Goal: Transaction & Acquisition: Obtain resource

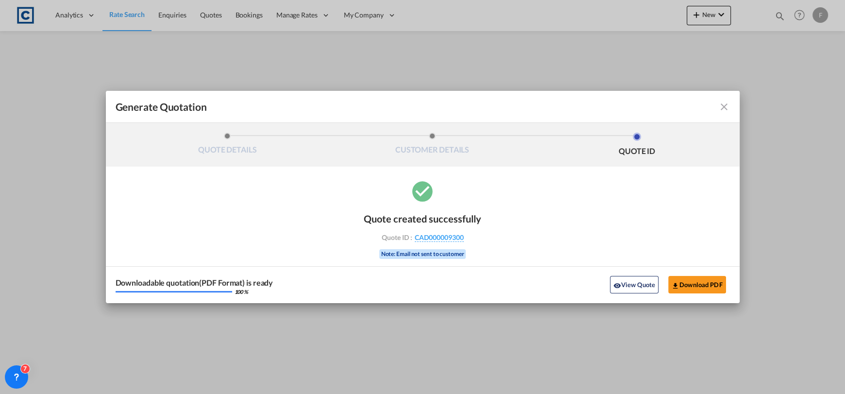
click at [722, 104] on md-icon "icon-close fg-AAA8AD cursor m-0" at bounding box center [724, 107] width 12 height 12
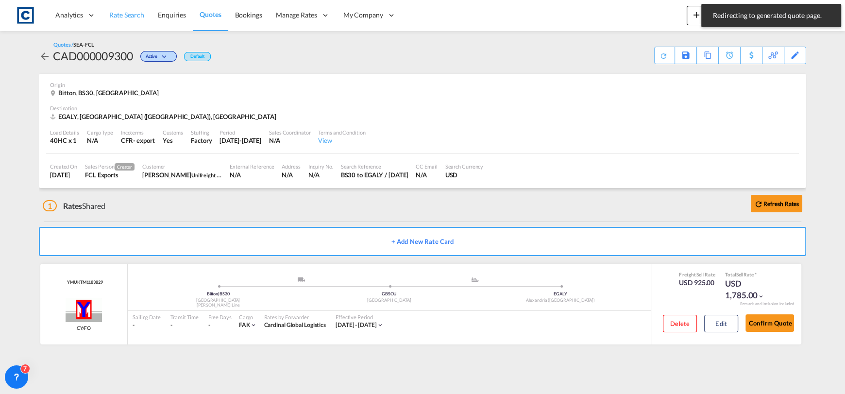
click at [135, 19] on span "Rate Search" at bounding box center [126, 15] width 35 height 10
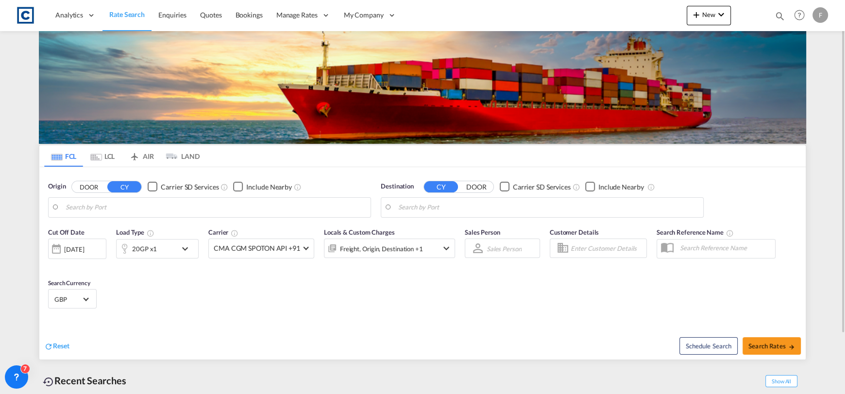
type input "GB-G65, [GEOGRAPHIC_DATA]"
type input "Ad Dammam, SADMM"
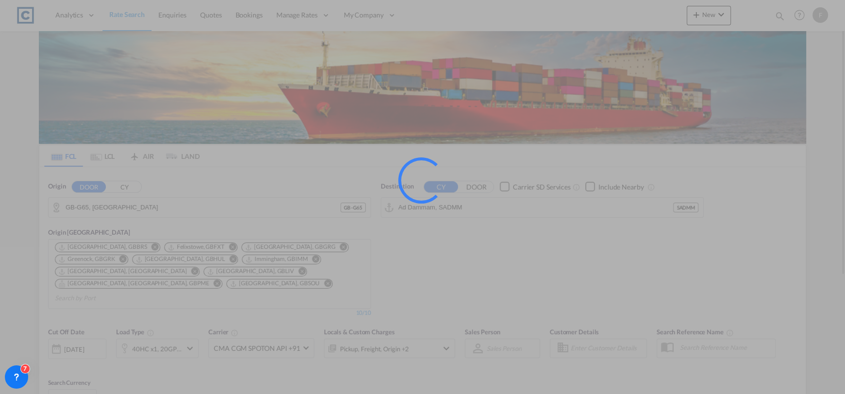
click at [107, 209] on div at bounding box center [422, 197] width 845 height 394
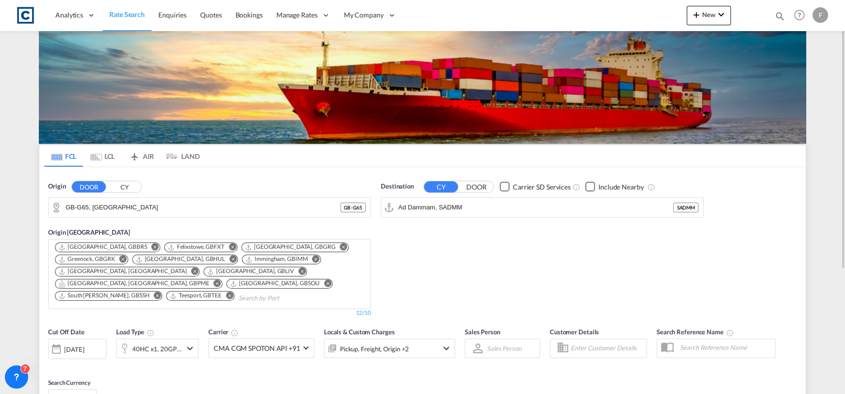
click at [130, 186] on button "CY" at bounding box center [124, 186] width 34 height 11
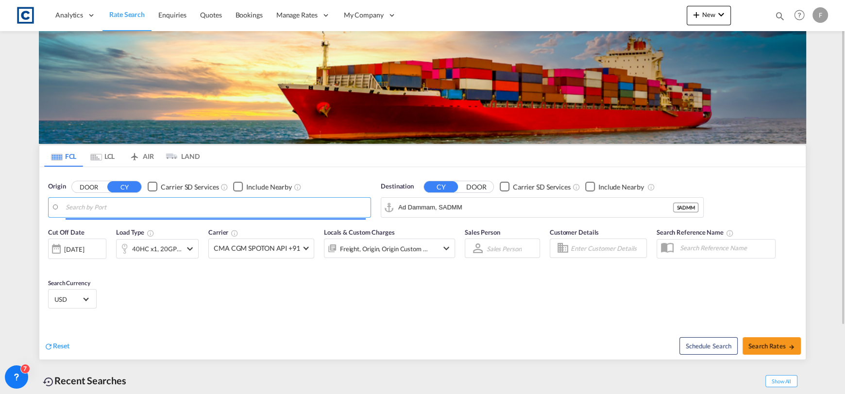
click at [134, 202] on body "Analytics Reports Dashboard Rate Search Enquiries Quotes Bookings" at bounding box center [422, 197] width 845 height 394
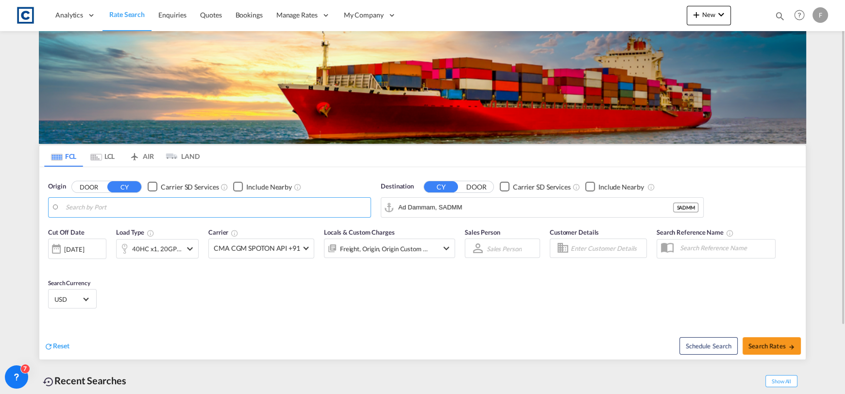
click at [134, 202] on input "Search by Port" at bounding box center [216, 207] width 300 height 15
click at [134, 208] on input "Search by Port" at bounding box center [216, 207] width 300 height 15
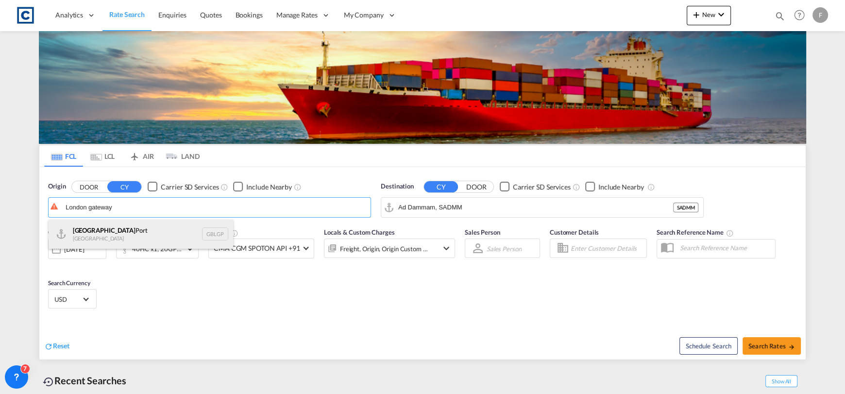
click at [157, 231] on div "[GEOGRAPHIC_DATA] [GEOGRAPHIC_DATA] [GEOGRAPHIC_DATA]" at bounding box center [141, 233] width 185 height 29
type input "[GEOGRAPHIC_DATA], [GEOGRAPHIC_DATA]"
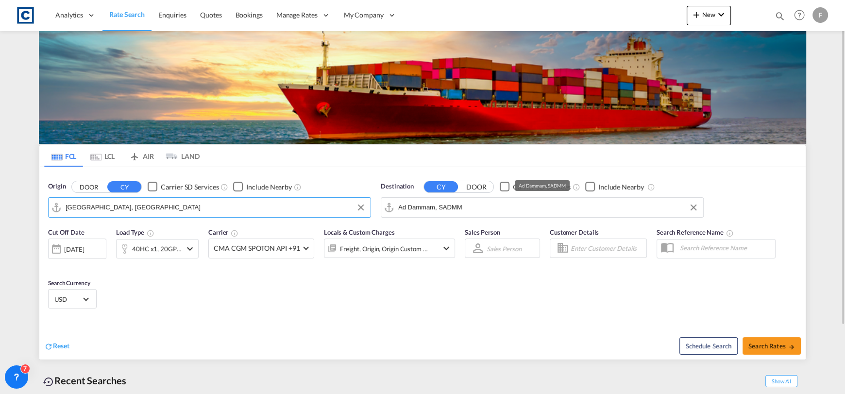
click at [461, 211] on input "Ad Dammam, SADMM" at bounding box center [548, 207] width 300 height 15
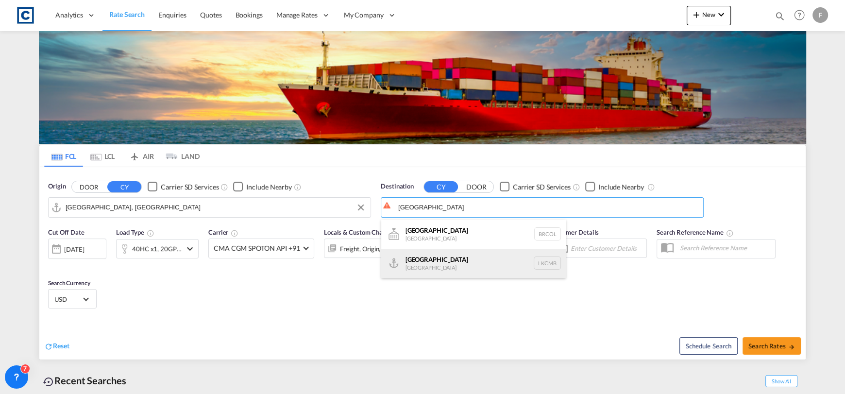
click at [484, 262] on div "Colombo [GEOGRAPHIC_DATA] LKCMB" at bounding box center [473, 263] width 185 height 29
type input "Colombo, LKCMB"
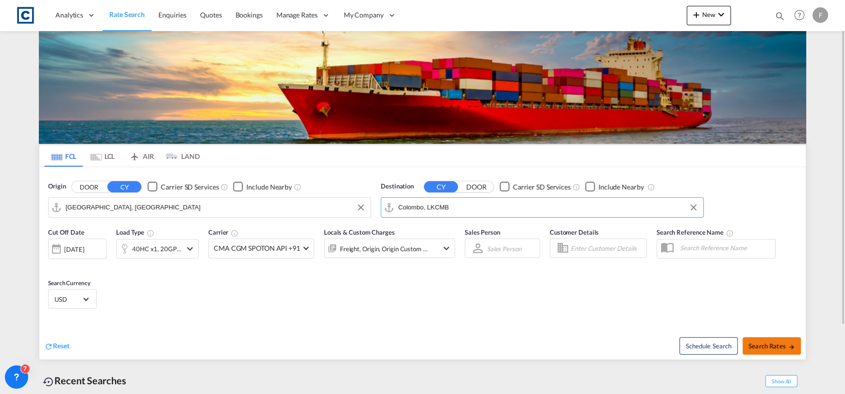
click at [767, 340] on button "Search Rates" at bounding box center [771, 345] width 58 height 17
type input "GBLGP to LKCMB / [DATE]"
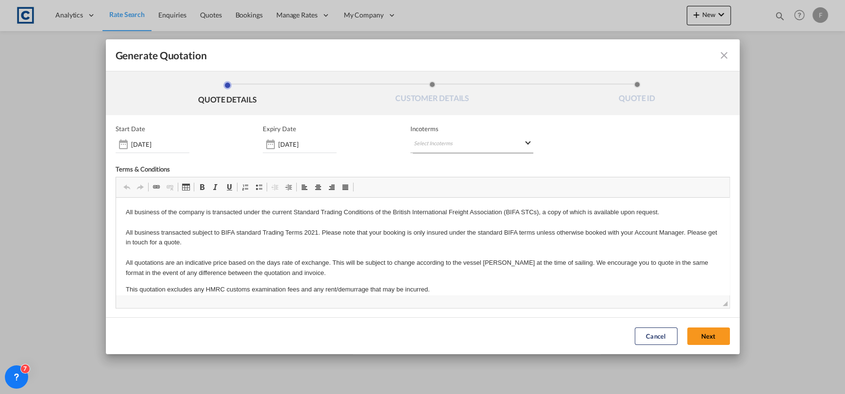
click at [507, 144] on md-select "Select Incoterms CPT - import Carrier Paid to EXW - import Ex Works CFR - expor…" at bounding box center [471, 143] width 123 height 17
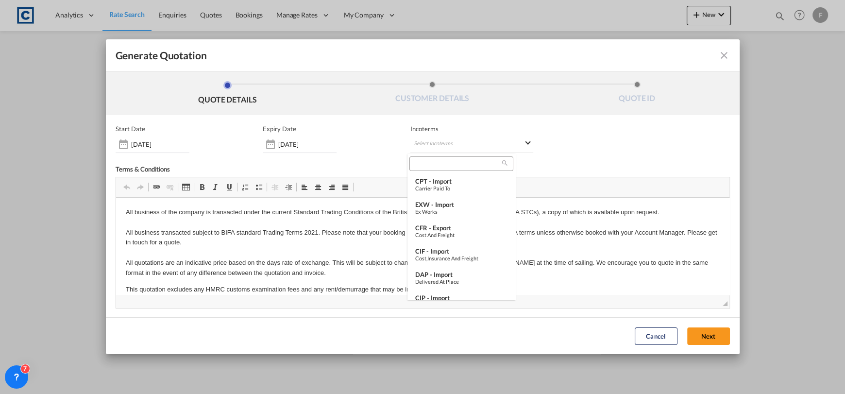
click at [470, 164] on input "search" at bounding box center [457, 163] width 90 height 9
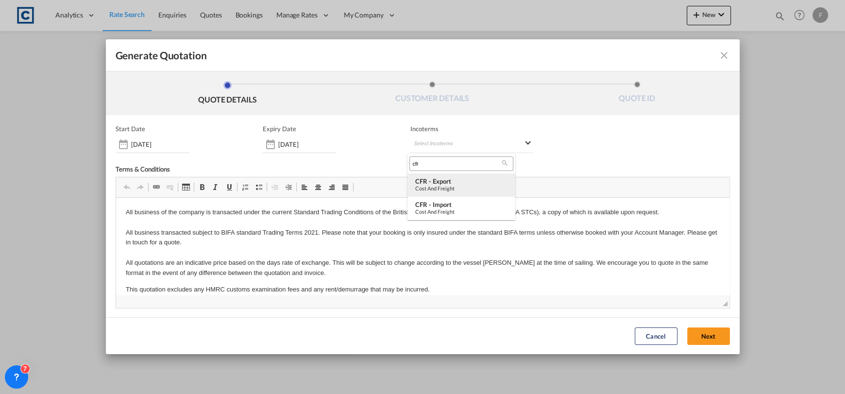
type input "cfr"
click at [461, 186] on div "Cost and Freight" at bounding box center [461, 188] width 92 height 6
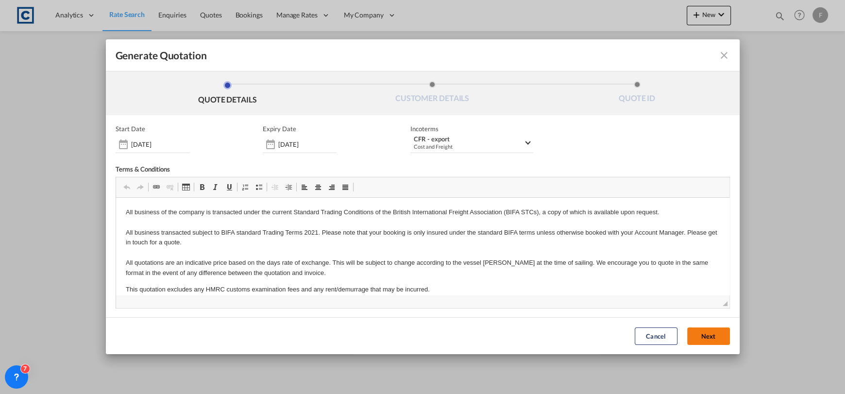
click at [716, 331] on button "Next" at bounding box center [708, 335] width 43 height 17
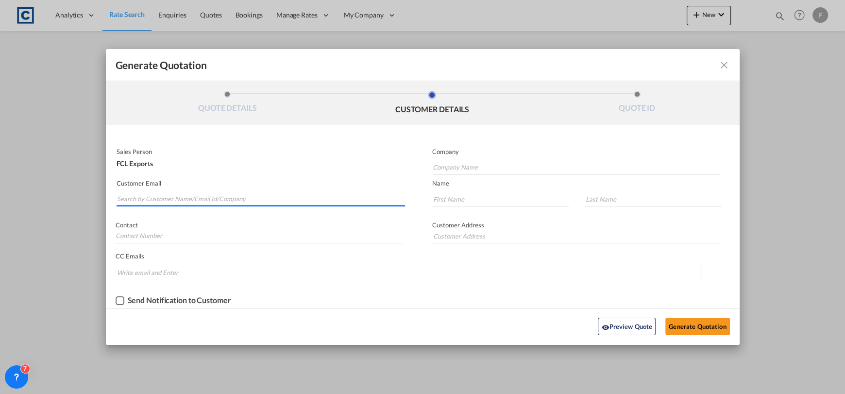
click at [175, 196] on input "Search by Customer Name/Email Id/Company" at bounding box center [261, 199] width 288 height 15
click at [223, 188] on md-autocomplete-wrap "Generate QuotationQUOTE ..." at bounding box center [261, 196] width 289 height 19
click at [233, 194] on input "Search by Customer Name/Email Id/Company" at bounding box center [261, 199] width 288 height 15
click at [227, 194] on input "Search by Customer Name/Email Id/Company" at bounding box center [261, 199] width 288 height 15
paste input "[EMAIL_ADDRESS][DOMAIN_NAME]>"
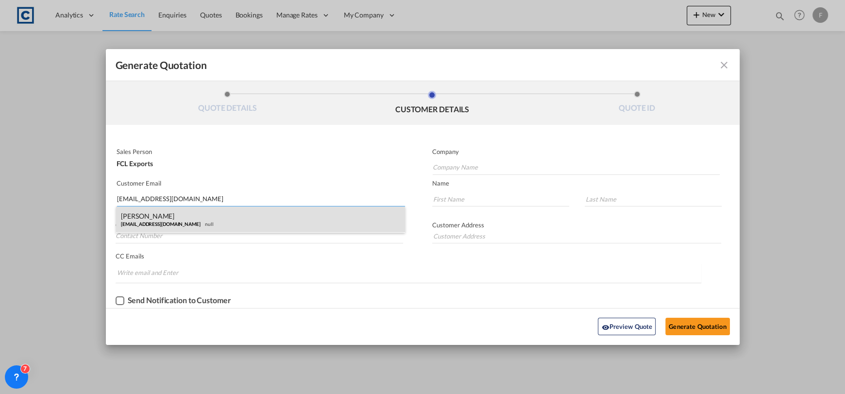
type input "[EMAIL_ADDRESS][DOMAIN_NAME]"
click at [218, 221] on div "[PERSON_NAME] [EMAIL_ADDRESS][DOMAIN_NAME] null" at bounding box center [260, 219] width 289 height 26
type input "EGX Supply Chain PVT LTD"
type input "Jayan"
type input "Pahasara"
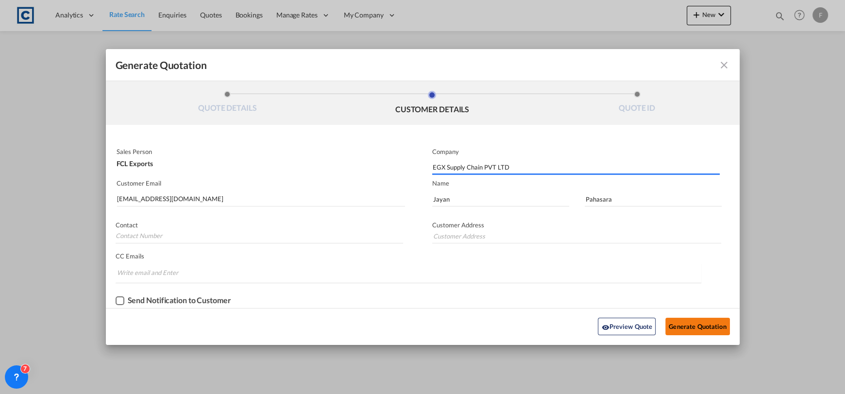
click at [690, 319] on button "Generate Quotation" at bounding box center [697, 326] width 64 height 17
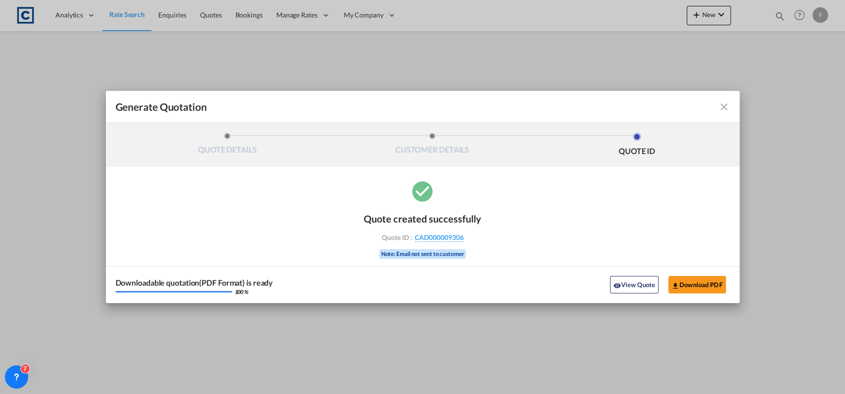
click at [666, 272] on div "Downloadable quotation(PDF Format) is ready 100 % View Quote Download PDF" at bounding box center [423, 284] width 634 height 37
click at [692, 277] on button "Download PDF" at bounding box center [697, 284] width 58 height 17
click at [726, 108] on md-icon "icon-close fg-AAA8AD cursor m-0" at bounding box center [724, 107] width 12 height 12
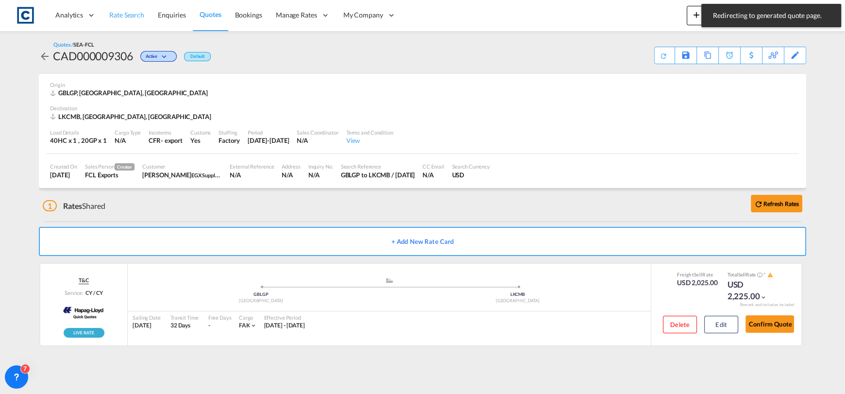
click at [124, 2] on link "Rate Search" at bounding box center [126, 16] width 49 height 32
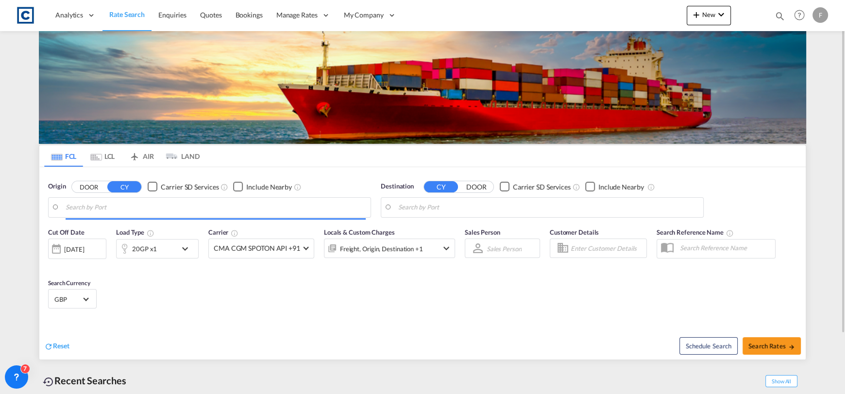
type input "[GEOGRAPHIC_DATA], [GEOGRAPHIC_DATA]"
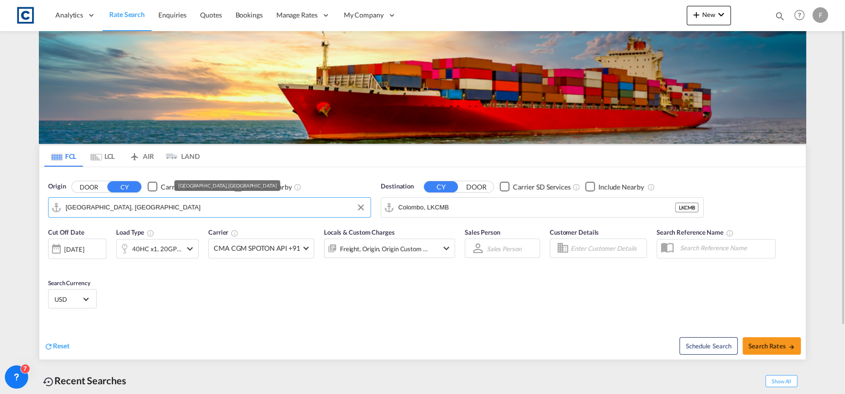
click at [143, 211] on input "[GEOGRAPHIC_DATA], [GEOGRAPHIC_DATA]" at bounding box center [216, 207] width 300 height 15
click at [413, 205] on input "Colombo, LKCMB" at bounding box center [548, 207] width 300 height 15
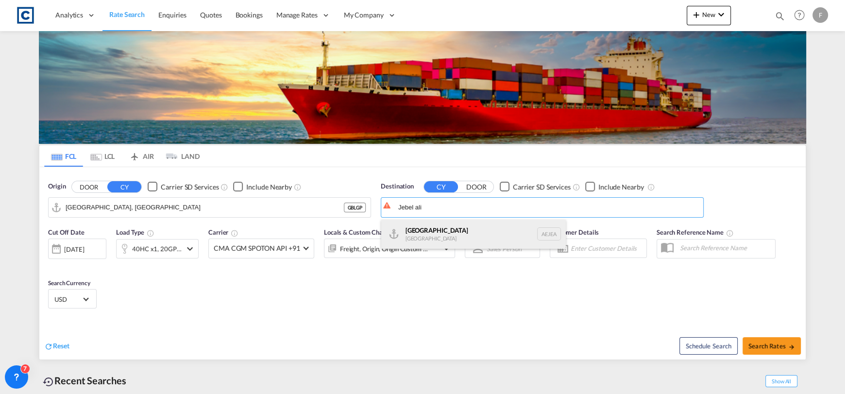
click at [452, 232] on div "[GEOGRAPHIC_DATA] [GEOGRAPHIC_DATA]" at bounding box center [473, 233] width 185 height 29
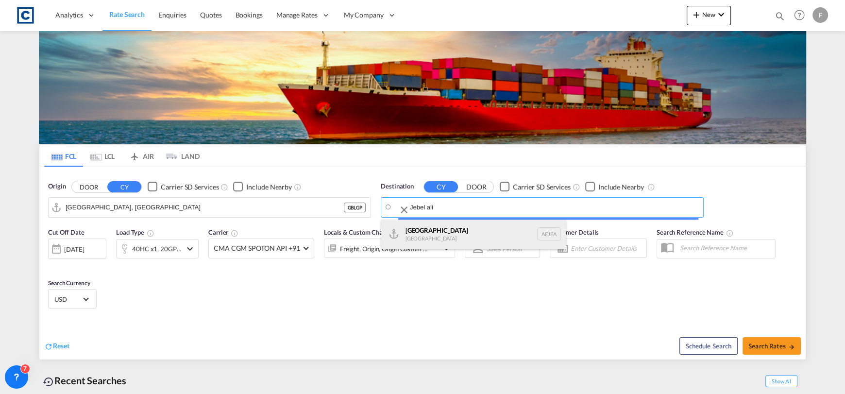
type input "[GEOGRAPHIC_DATA], [GEOGRAPHIC_DATA]"
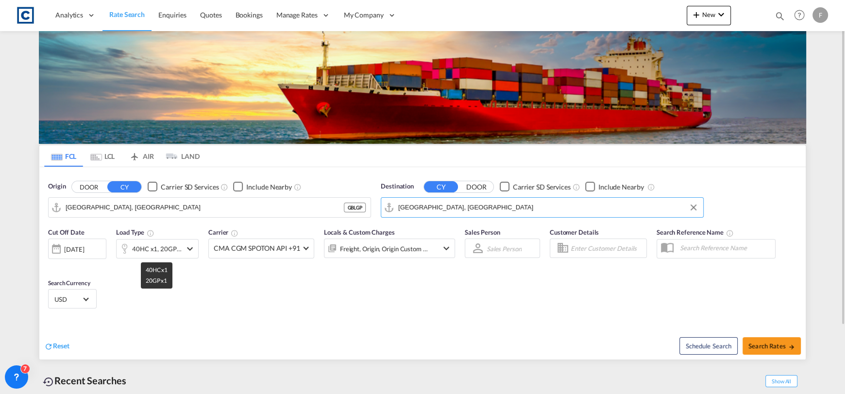
click at [156, 247] on div "40HC x1, 20GP x1" at bounding box center [157, 249] width 50 height 14
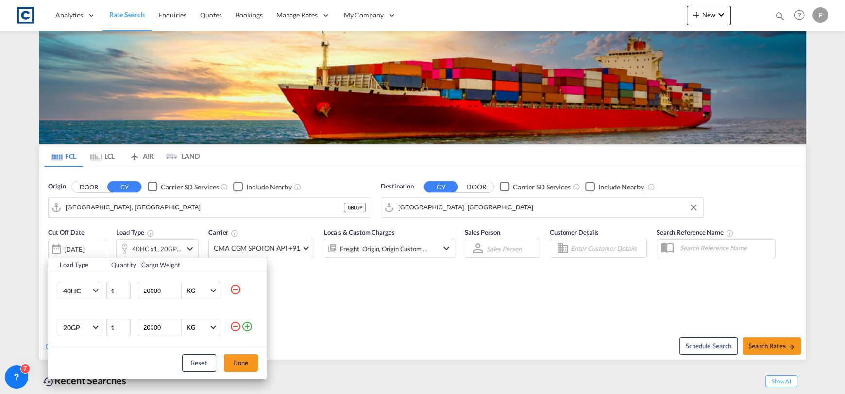
click at [238, 323] on md-icon "icon-minus-circle-outline" at bounding box center [236, 326] width 12 height 12
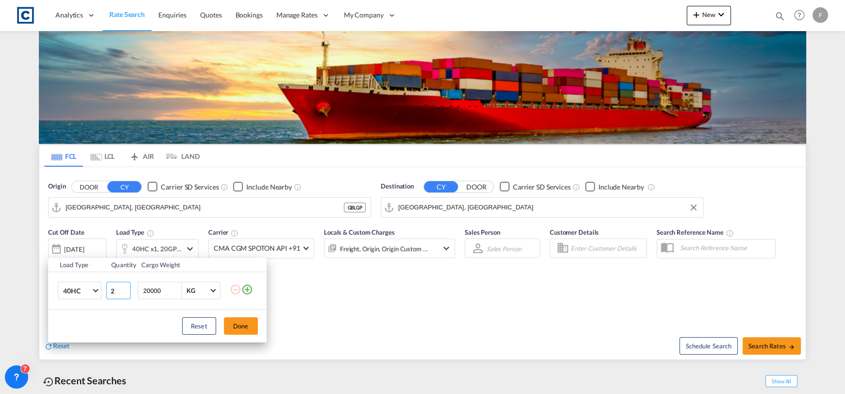
type input "2"
click at [126, 288] on input "2" at bounding box center [118, 290] width 24 height 17
drag, startPoint x: 231, startPoint y: 325, endPoint x: 246, endPoint y: 334, distance: 17.8
click at [231, 327] on button "Done" at bounding box center [241, 325] width 34 height 17
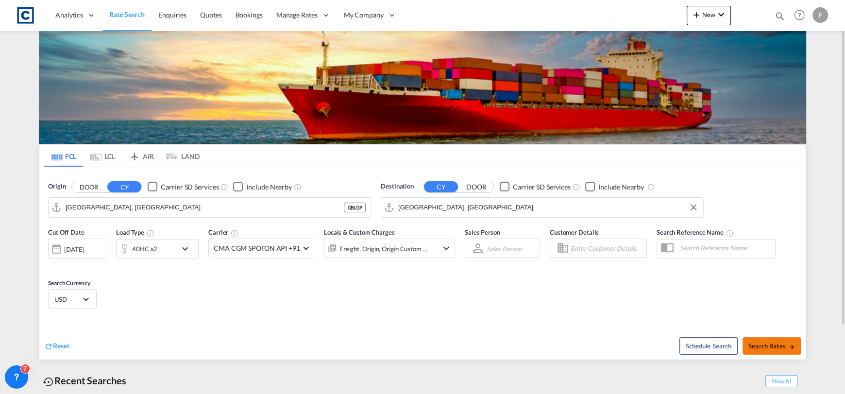
click at [769, 351] on button "Search Rates" at bounding box center [771, 345] width 58 height 17
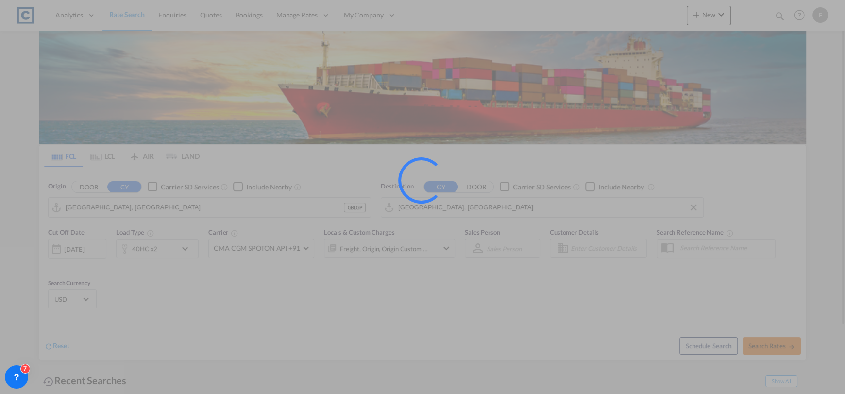
type input "GBLGP to AEJEA / [DATE]"
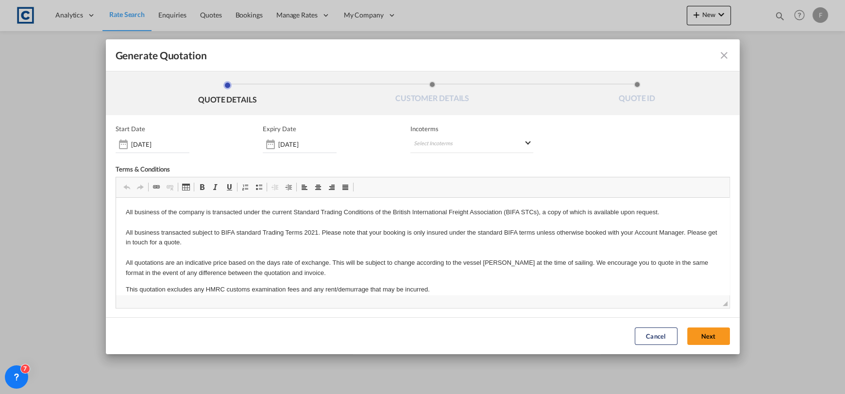
click at [528, 145] on div "Start Date [DATE] Expiry Date [DATE] Incoterms Select Incoterms CPT - import Ca…" at bounding box center [423, 139] width 614 height 28
click at [512, 146] on md-select "Select Incoterms CPT - import Carrier Paid to EXW - import Ex Works CFR - expor…" at bounding box center [471, 143] width 123 height 17
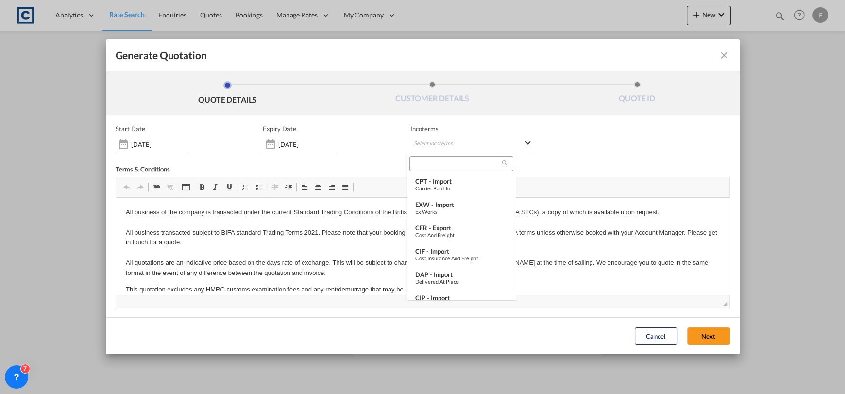
click at [450, 167] on input "search" at bounding box center [457, 163] width 90 height 9
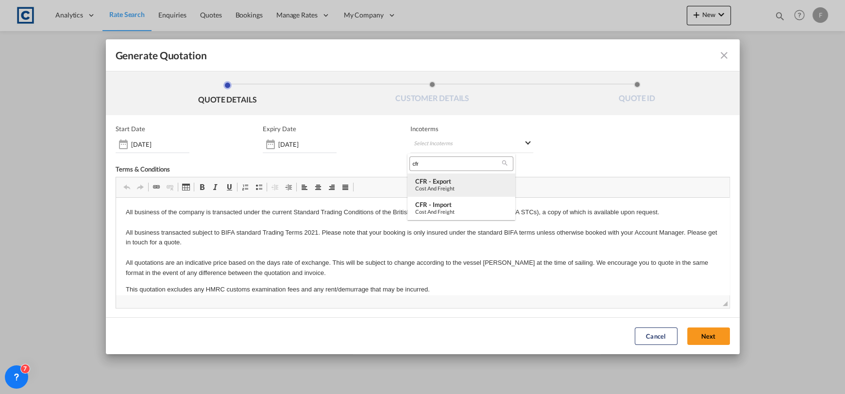
type input "cfr"
click at [452, 194] on md-option "CFR - export Cost and Freight" at bounding box center [461, 184] width 108 height 23
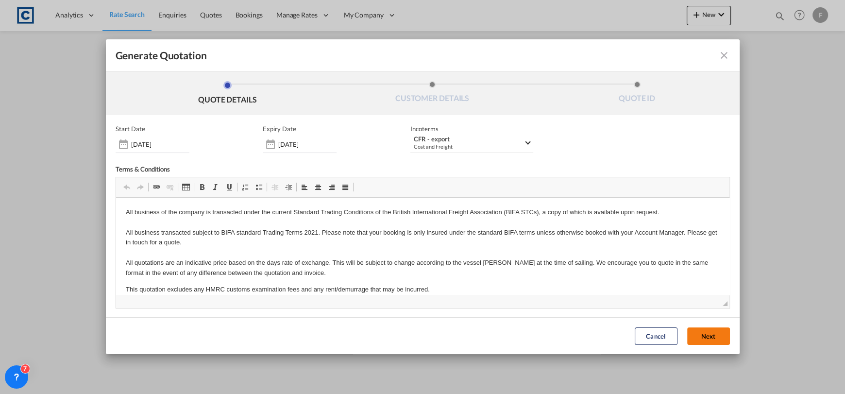
click at [697, 335] on button "Next" at bounding box center [708, 335] width 43 height 17
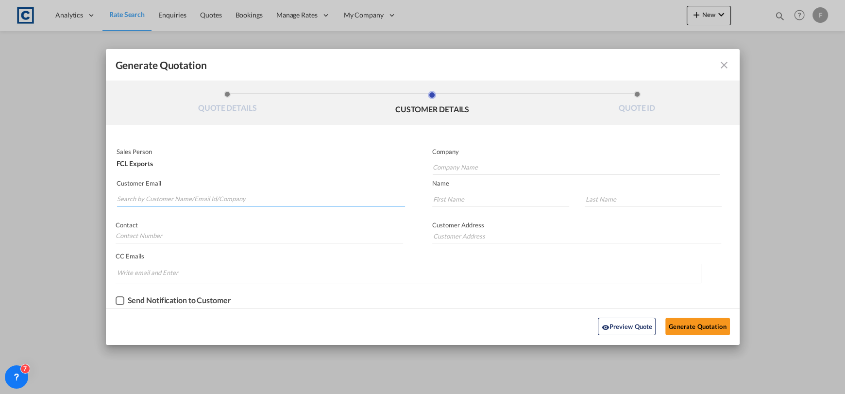
click at [284, 201] on input "Search by Customer Name/Email Id/Company" at bounding box center [261, 199] width 288 height 15
drag, startPoint x: 174, startPoint y: 200, endPoint x: 96, endPoint y: 209, distance: 78.2
click at [81, 201] on div "Generate Quotation QUOTE DETAILS CUSTOMER DETAILS QUOTE ID Start Date [DATE] Ex…" at bounding box center [422, 196] width 845 height 393
paste input "[EMAIL_ADDRESS][DOMAIN_NAME]"
type input "[EMAIL_ADDRESS][DOMAIN_NAME]"
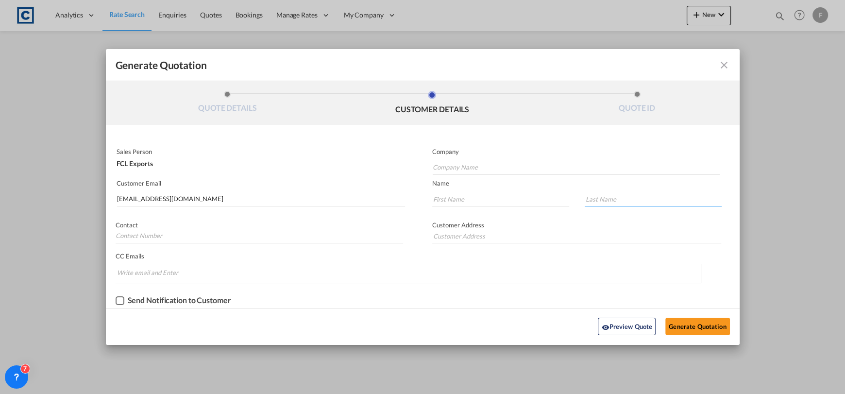
click at [635, 205] on input "Generate QuotationQUOTE ..." at bounding box center [653, 199] width 137 height 15
paste input "Pramuditha"
type input "Pramuditha"
click at [527, 206] on input "Generate QuotationQUOTE ..." at bounding box center [500, 199] width 137 height 15
paste input "Chathuni"
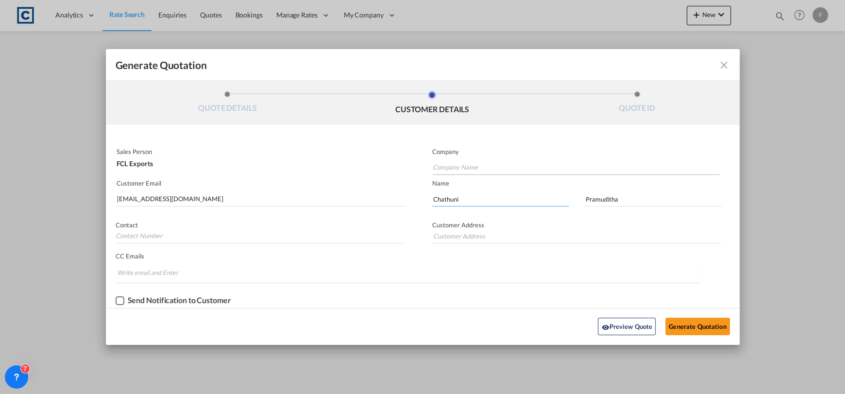
type input "Chathuni"
click at [438, 161] on input "Company Name" at bounding box center [576, 167] width 287 height 15
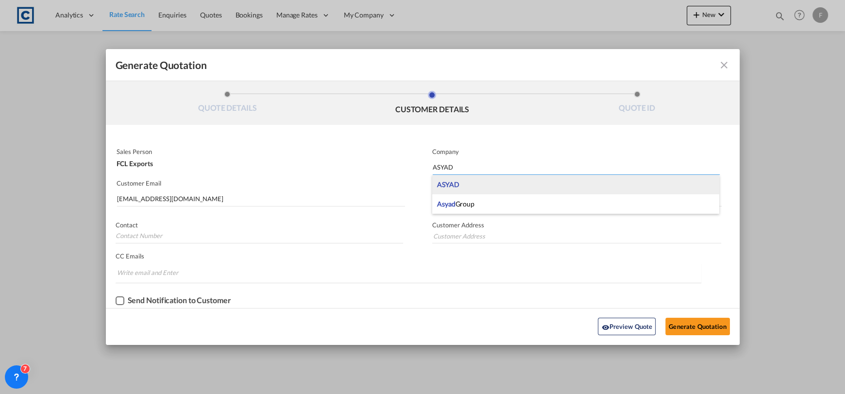
type input "ASYAD"
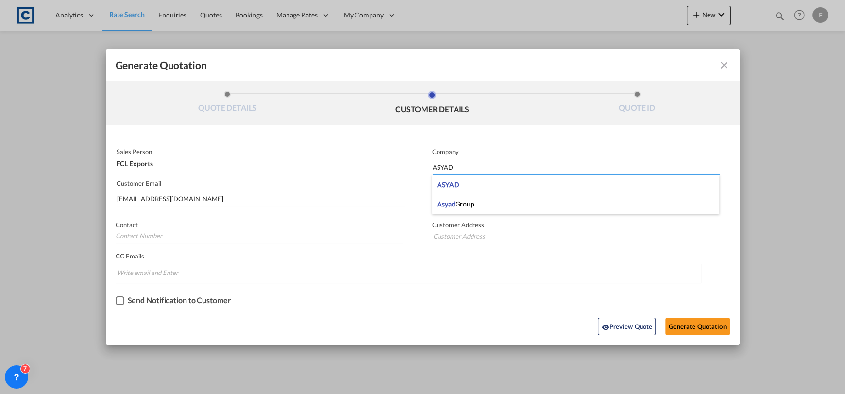
click at [504, 189] on div "ASYAD" at bounding box center [575, 184] width 287 height 19
click at [682, 330] on button "Generate Quotation" at bounding box center [697, 326] width 64 height 17
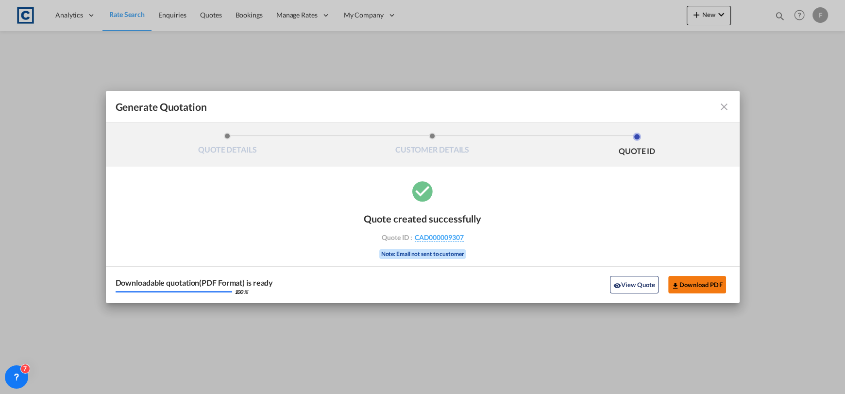
click at [715, 281] on button "Download PDF" at bounding box center [697, 284] width 58 height 17
